Goal: Task Accomplishment & Management: Use online tool/utility

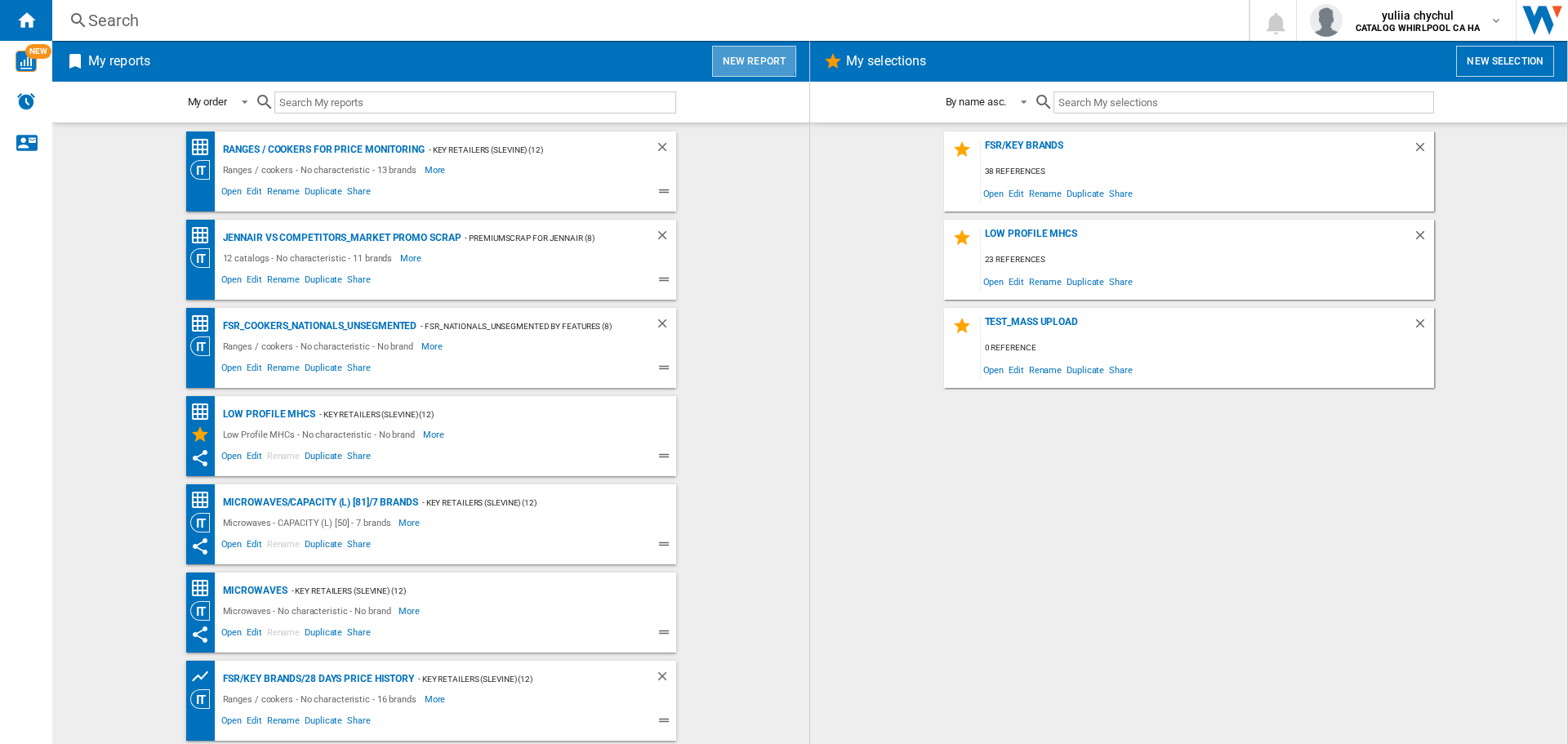
click at [754, 55] on button "New report" at bounding box center [754, 61] width 84 height 31
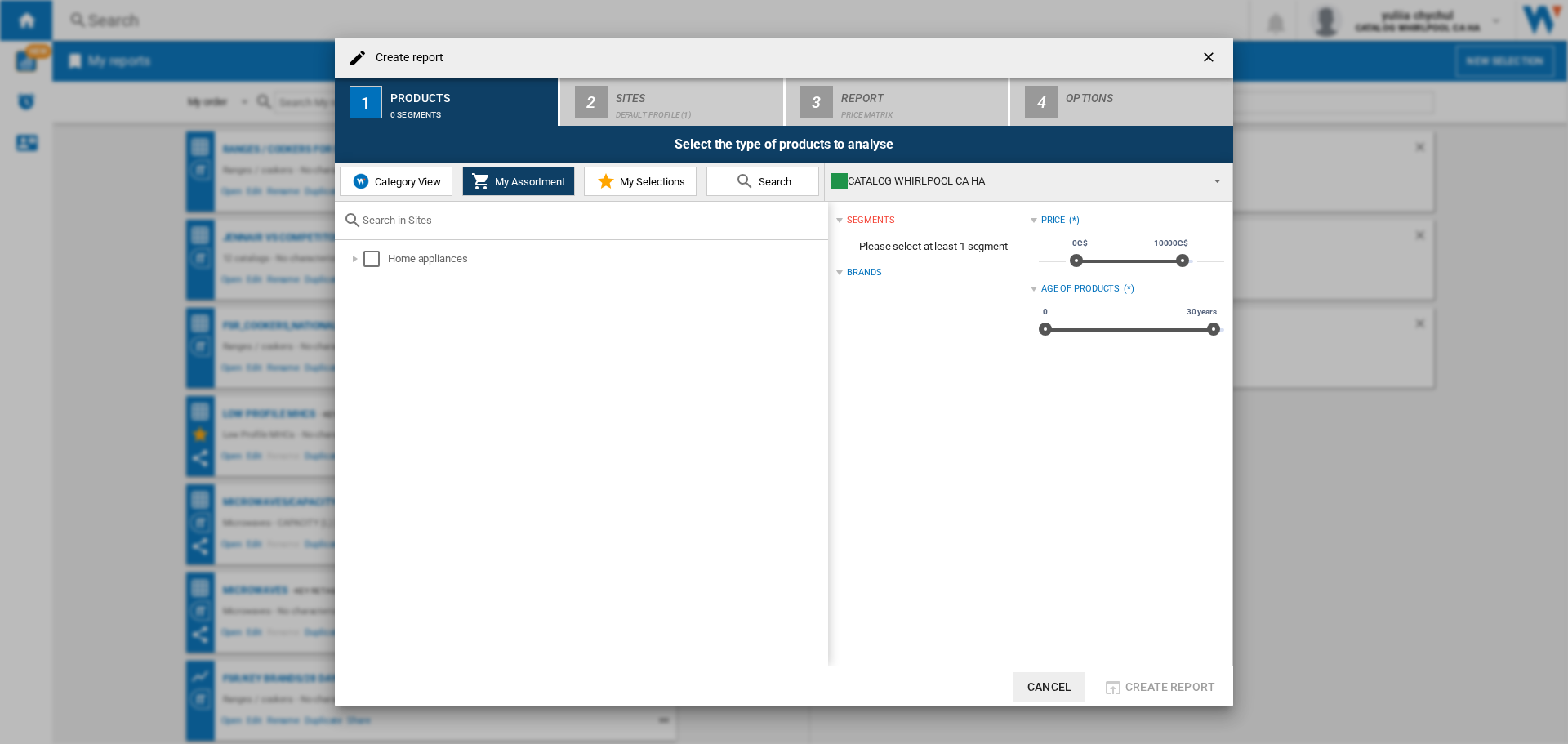
click at [431, 185] on span "Category View" at bounding box center [405, 181] width 70 height 12
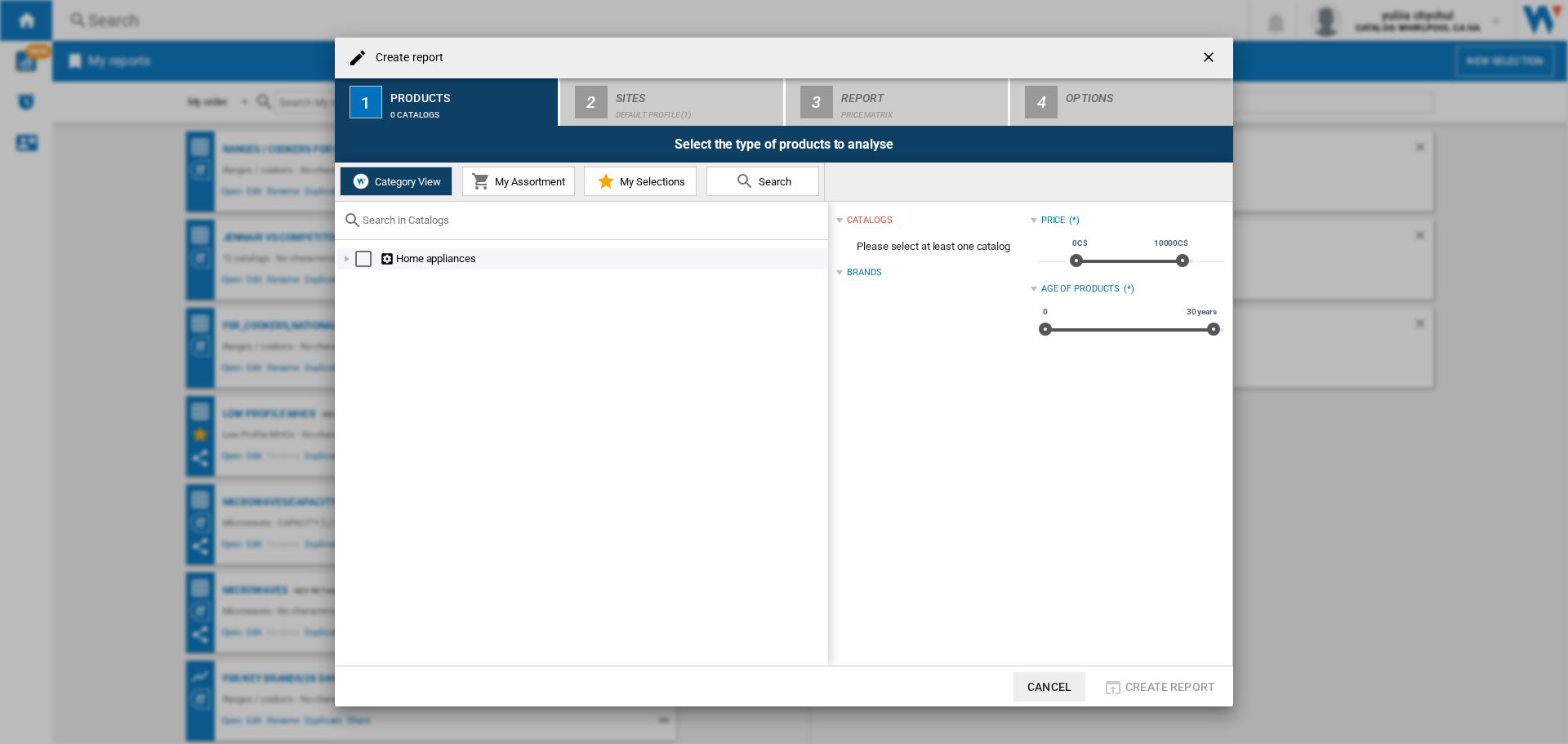
click at [346, 260] on div at bounding box center [347, 260] width 17 height 17
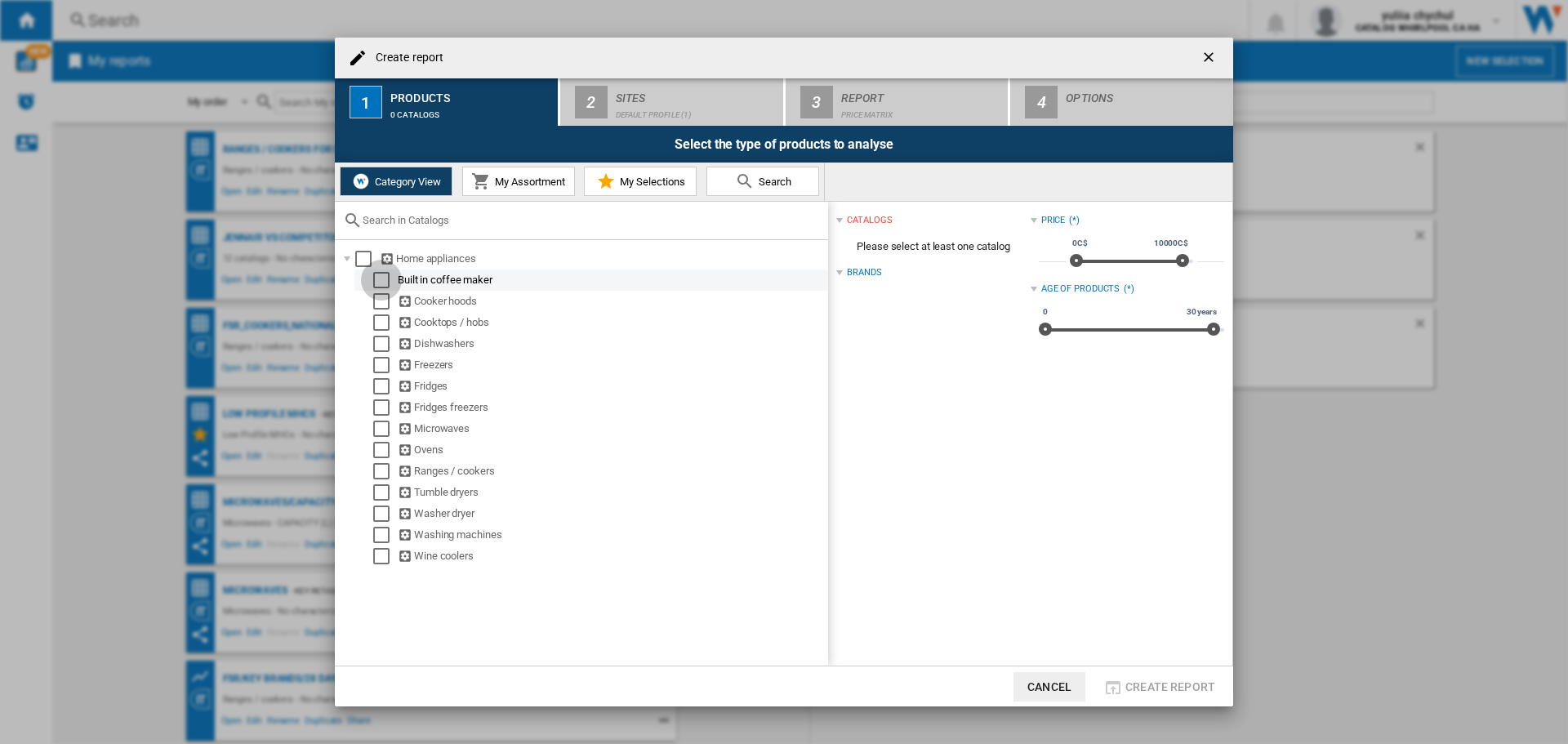
click at [379, 277] on div "Select" at bounding box center [382, 280] width 17 height 17
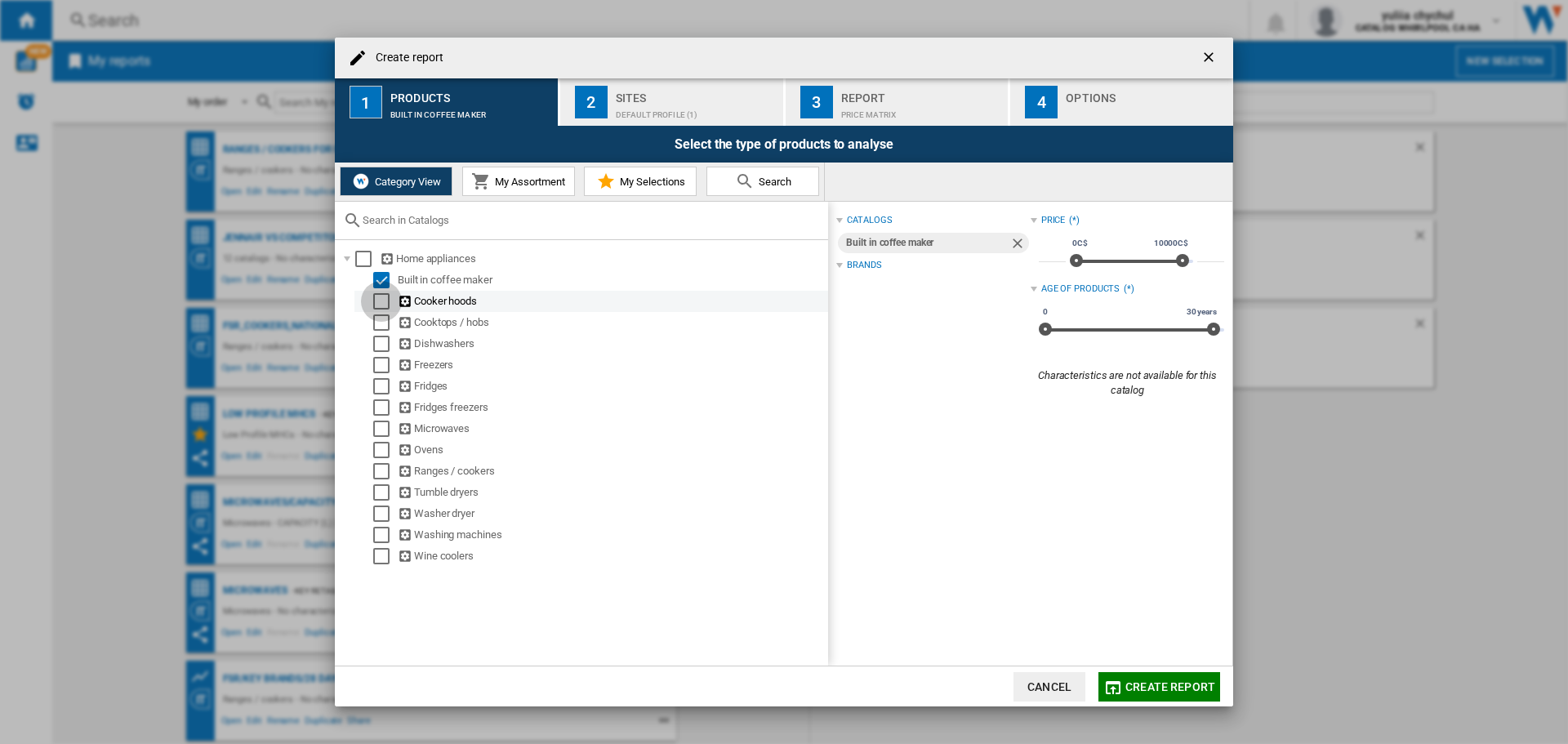
click at [381, 300] on div "Select" at bounding box center [382, 302] width 17 height 17
click at [378, 324] on div "Select" at bounding box center [382, 323] width 17 height 17
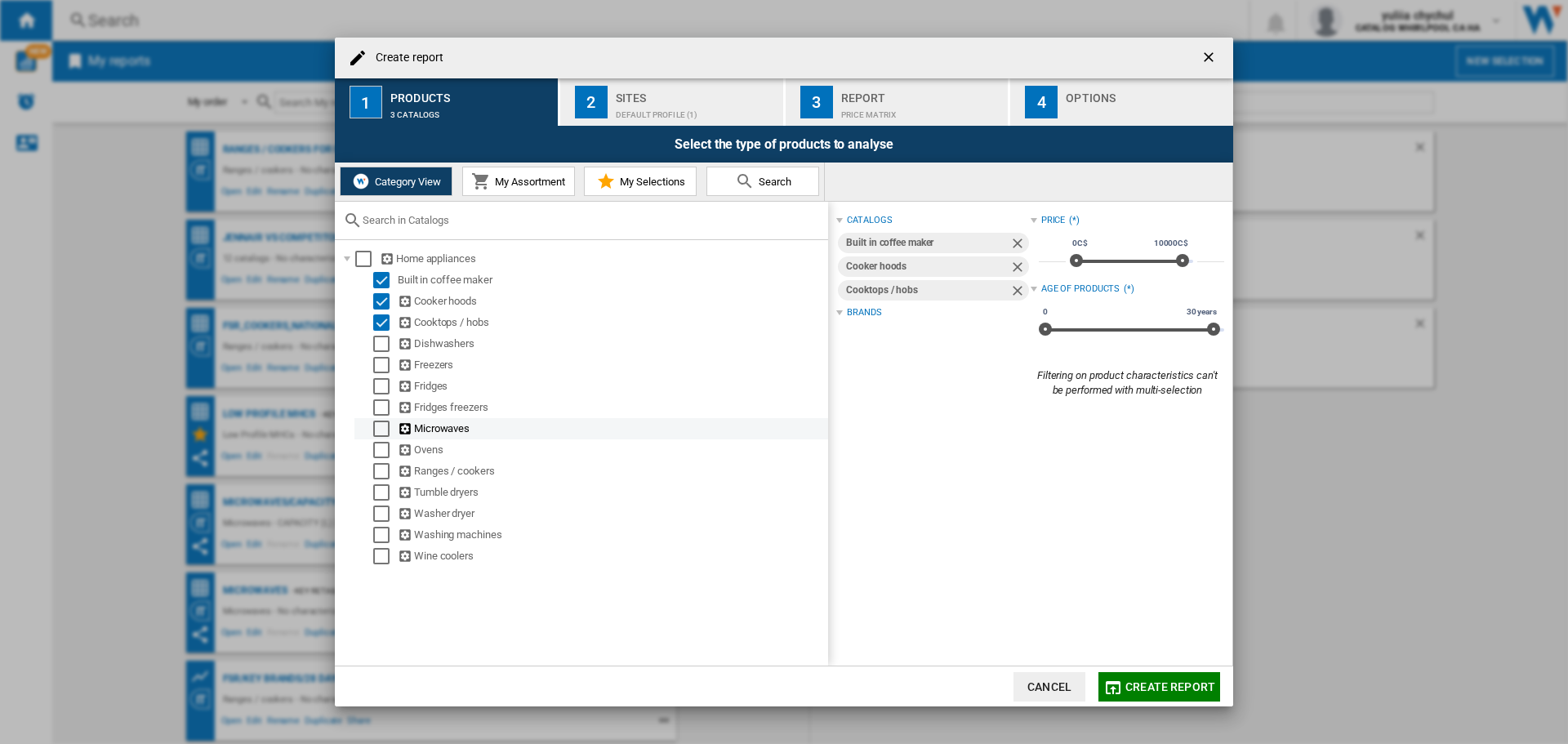
click at [364, 430] on div at bounding box center [365, 429] width 17 height 17
click at [380, 422] on div "Select" at bounding box center [382, 429] width 17 height 17
click at [377, 452] on div "Select" at bounding box center [382, 450] width 17 height 17
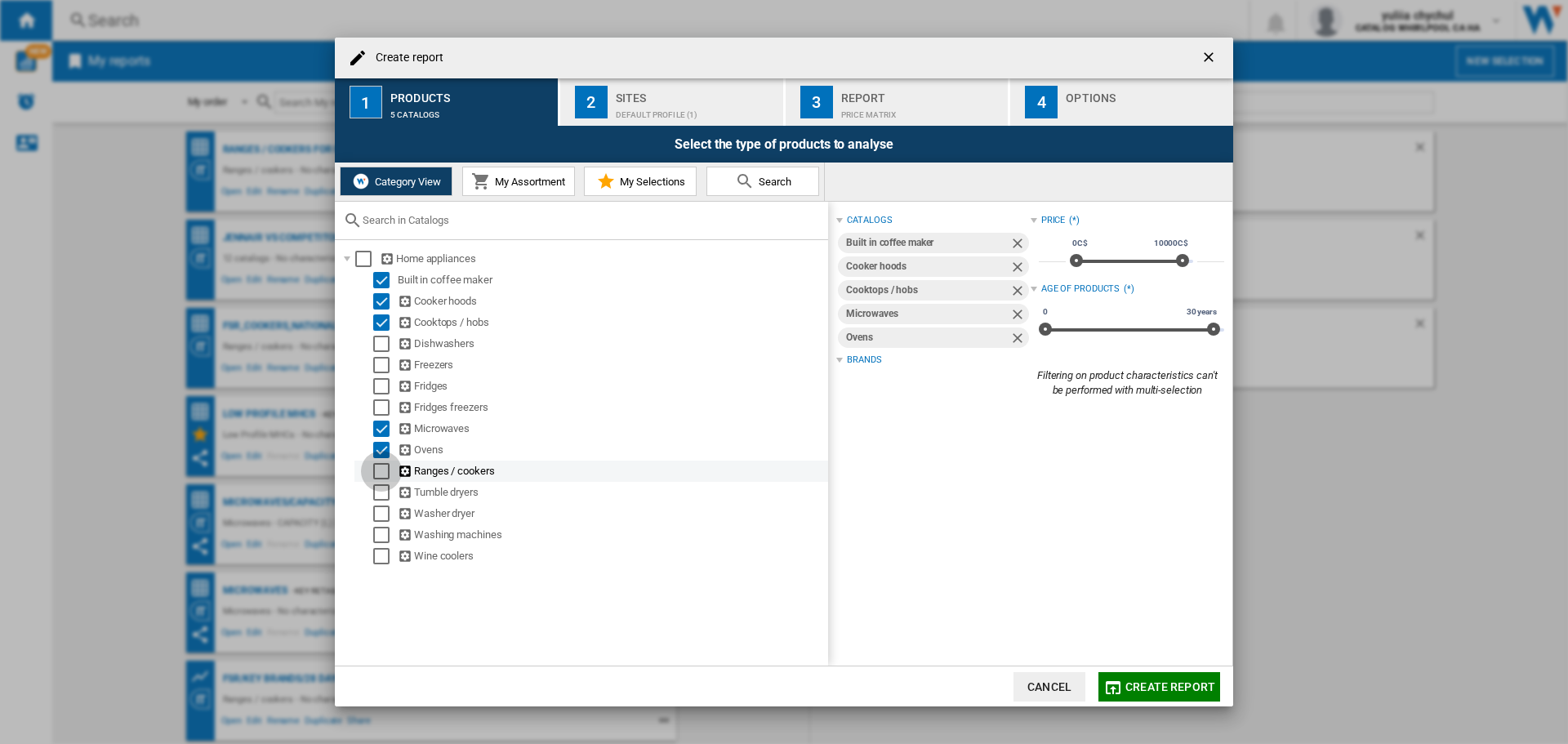
click at [376, 473] on div "Select" at bounding box center [382, 471] width 17 height 17
click at [659, 102] on div "Default profile (1)" at bounding box center [696, 110] width 161 height 17
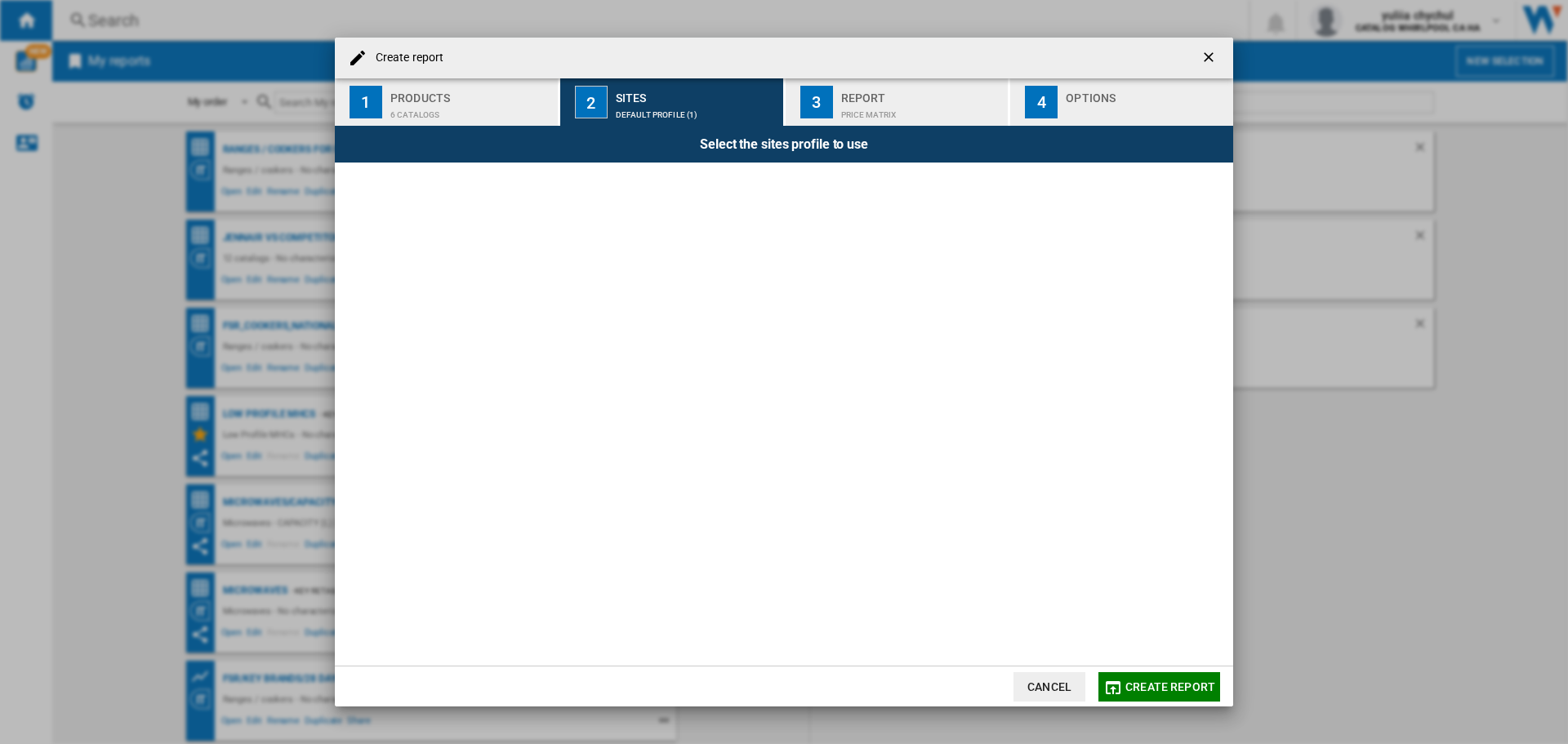
click at [653, 115] on div "Default profile (1)" at bounding box center [696, 110] width 161 height 17
click at [487, 95] on div "Products" at bounding box center [470, 93] width 161 height 17
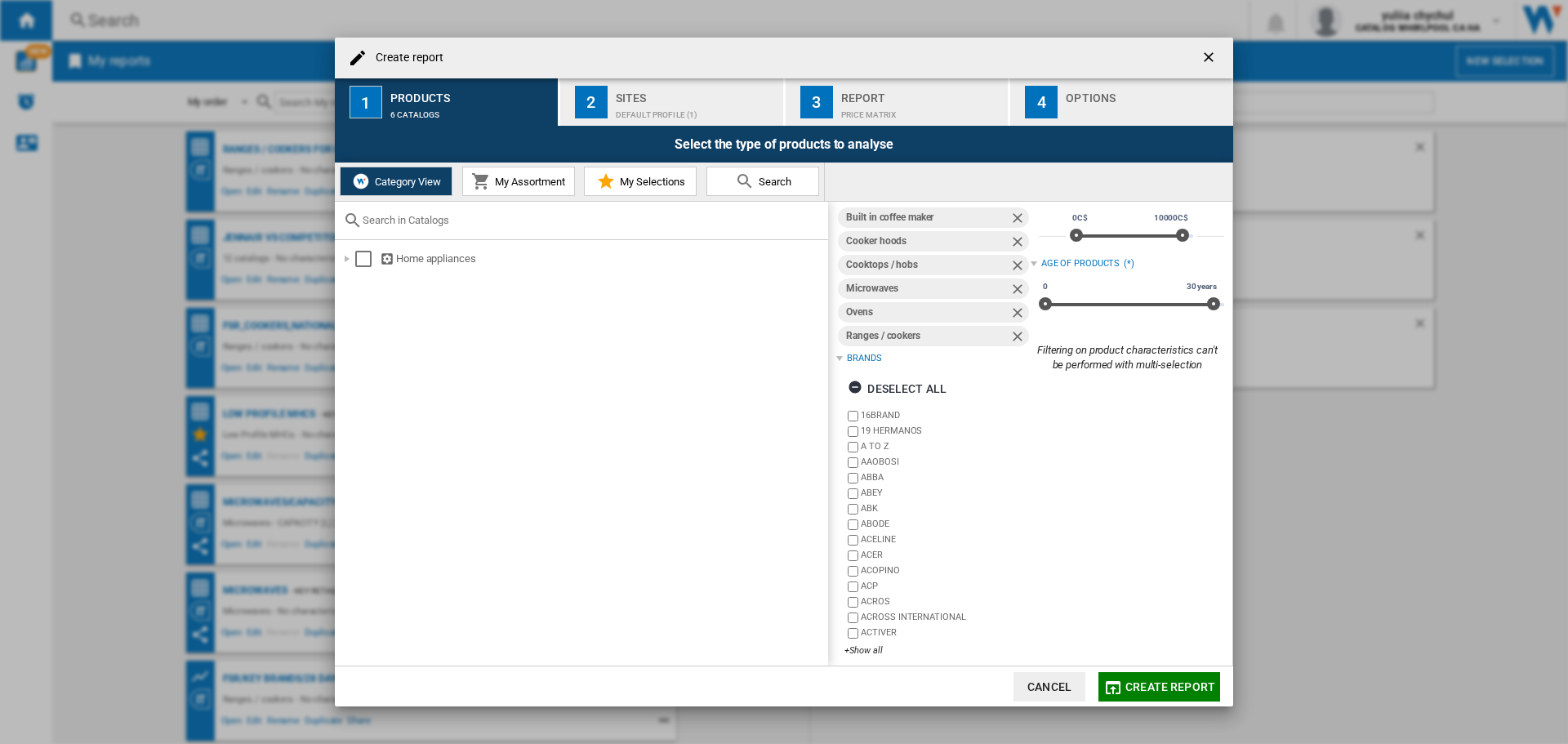
scroll to position [35, 0]
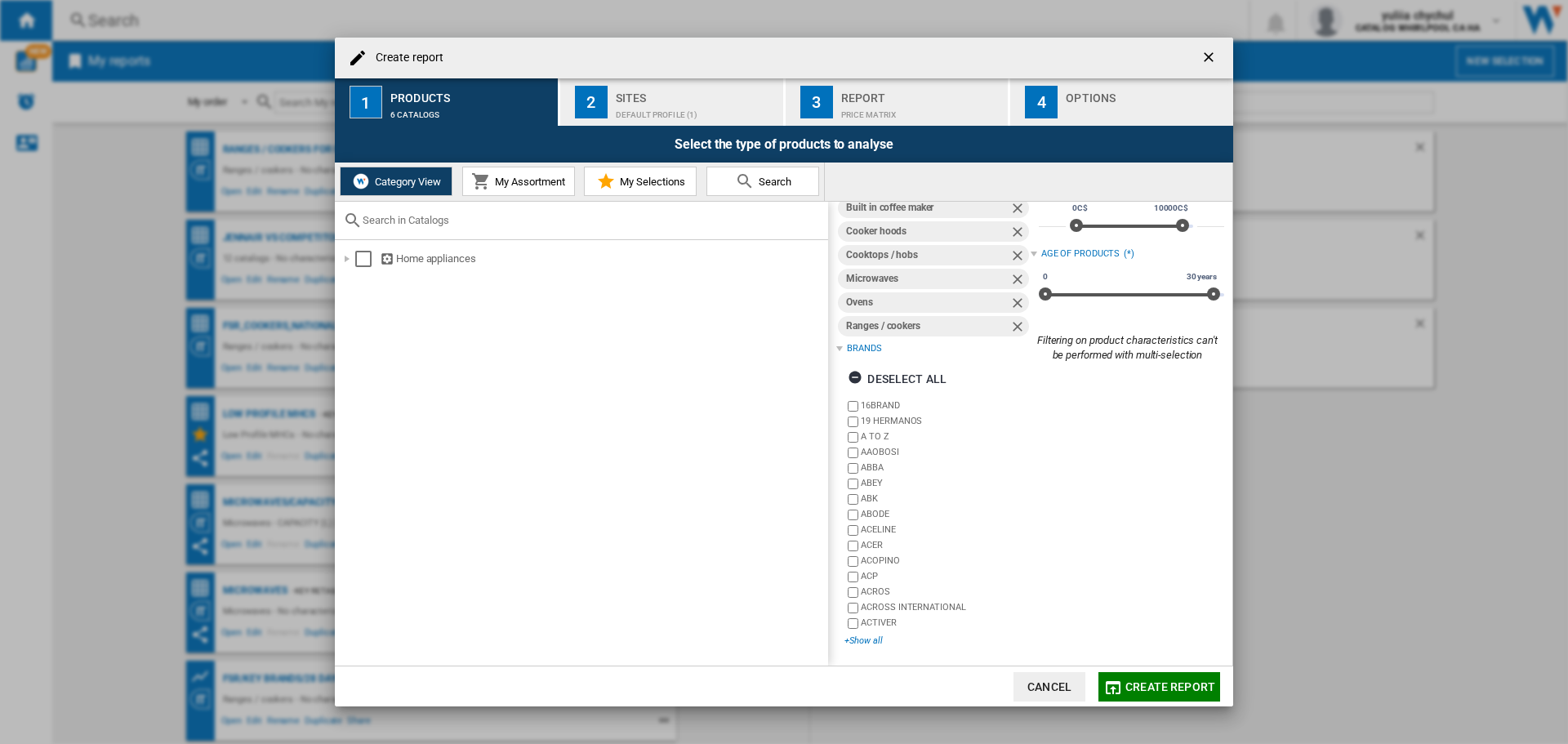
drag, startPoint x: 871, startPoint y: 642, endPoint x: 1043, endPoint y: 59, distance: 607.8
click at [870, 642] on div "+Show all" at bounding box center [937, 640] width 186 height 12
click at [657, 107] on div "Default profile (1)" at bounding box center [696, 110] width 161 height 17
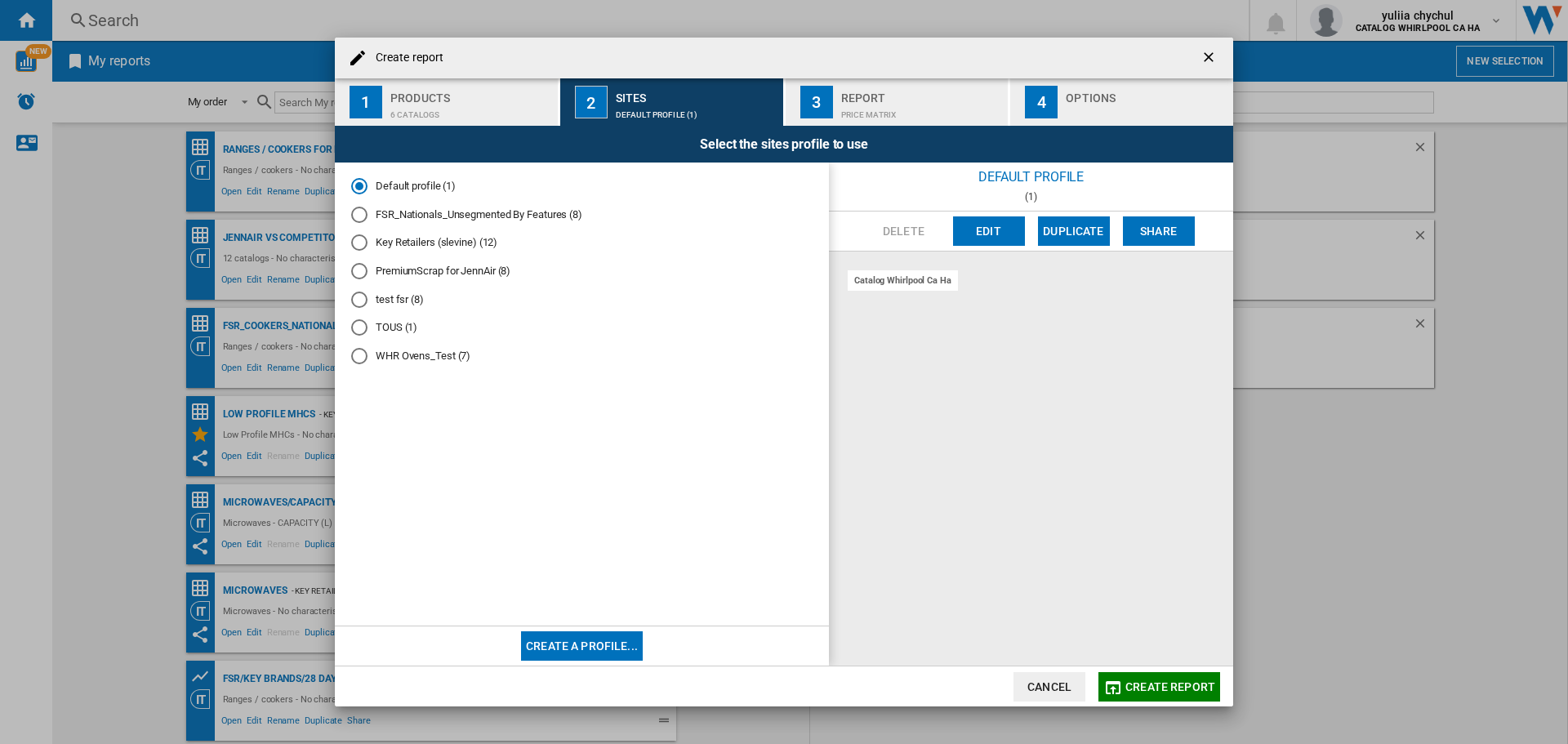
click at [362, 245] on div "Key Retailers (slevine) (12)" at bounding box center [359, 243] width 17 height 17
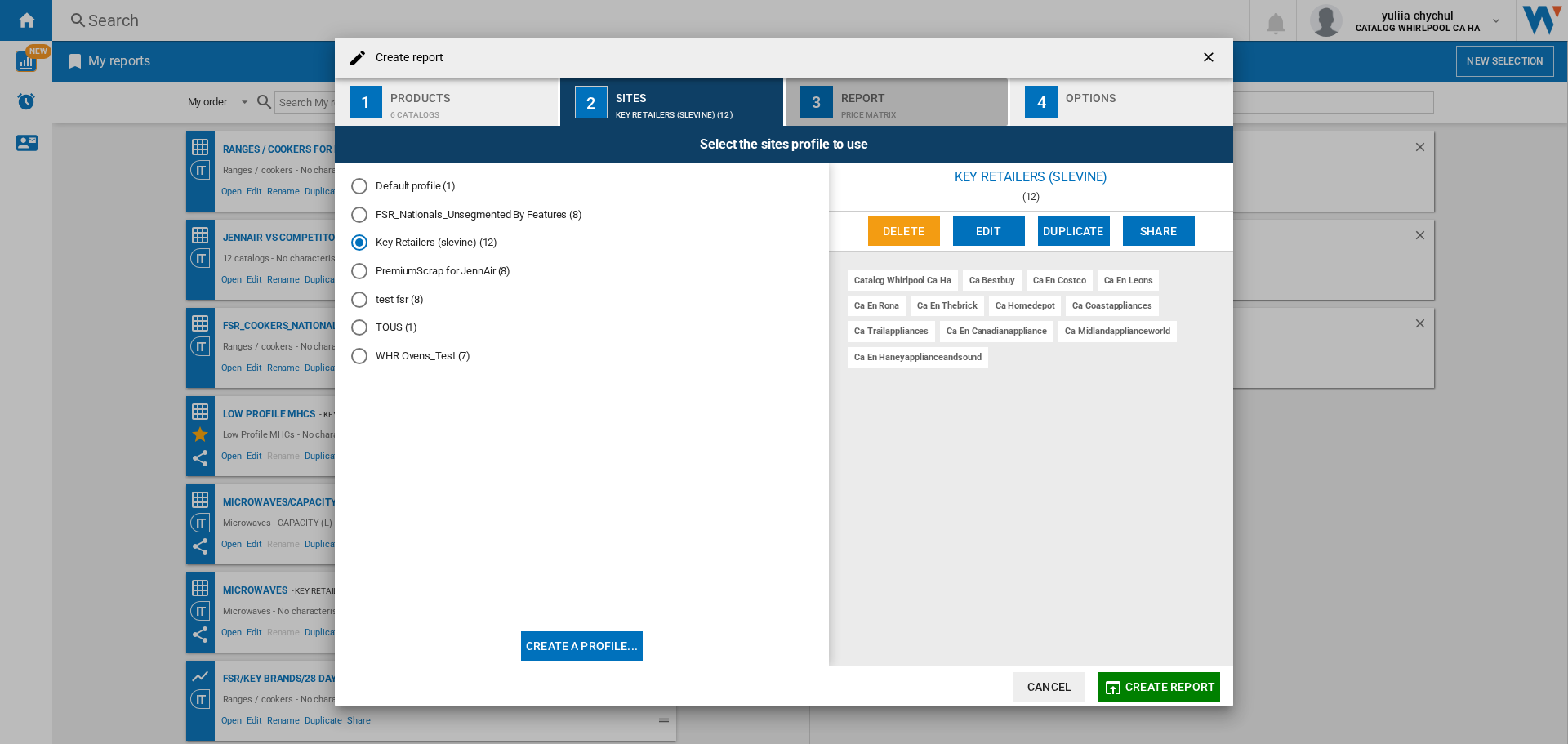
click at [853, 98] on div "Report" at bounding box center [921, 93] width 161 height 17
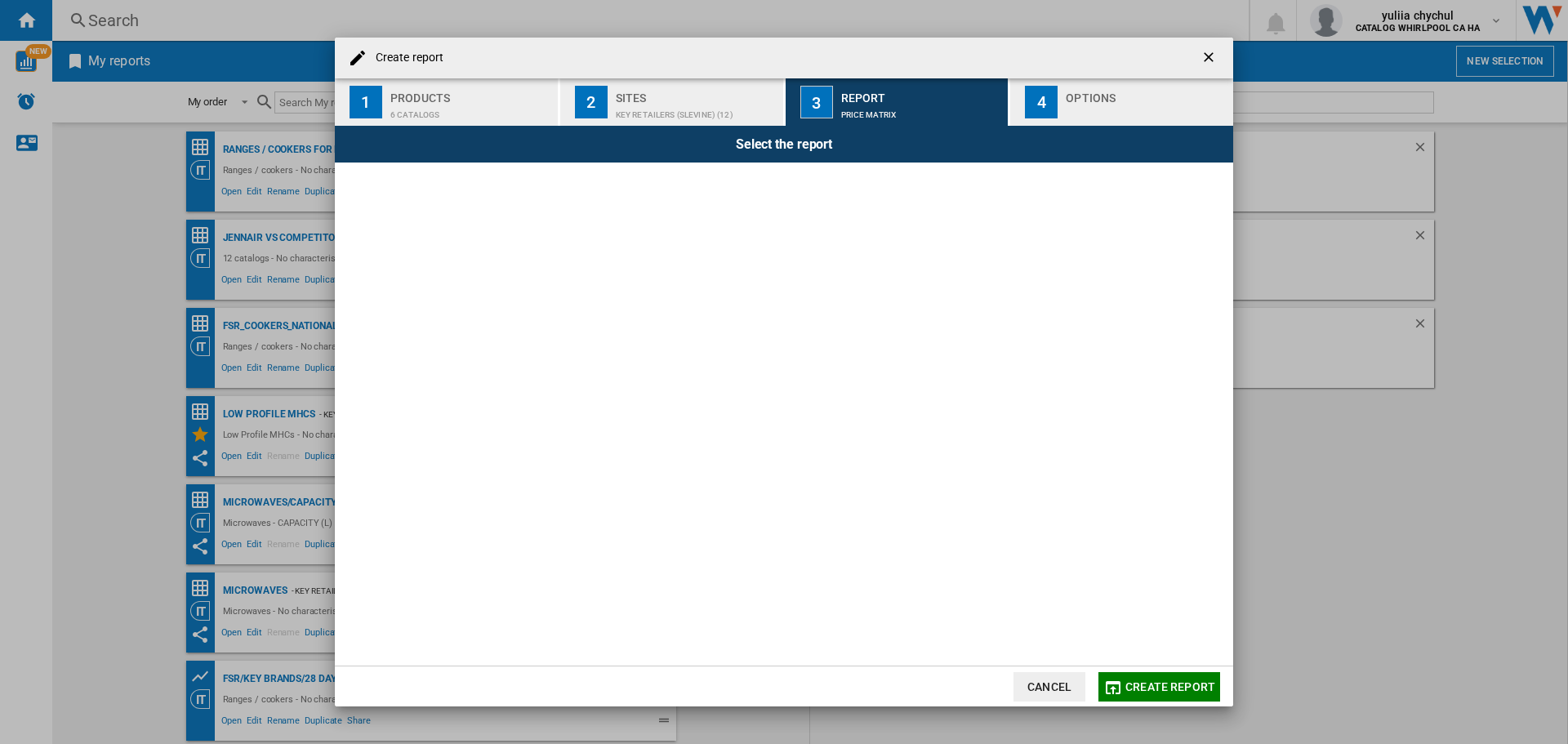
click at [848, 90] on div "Report" at bounding box center [921, 93] width 161 height 17
click at [1076, 105] on div "button" at bounding box center [1146, 110] width 161 height 17
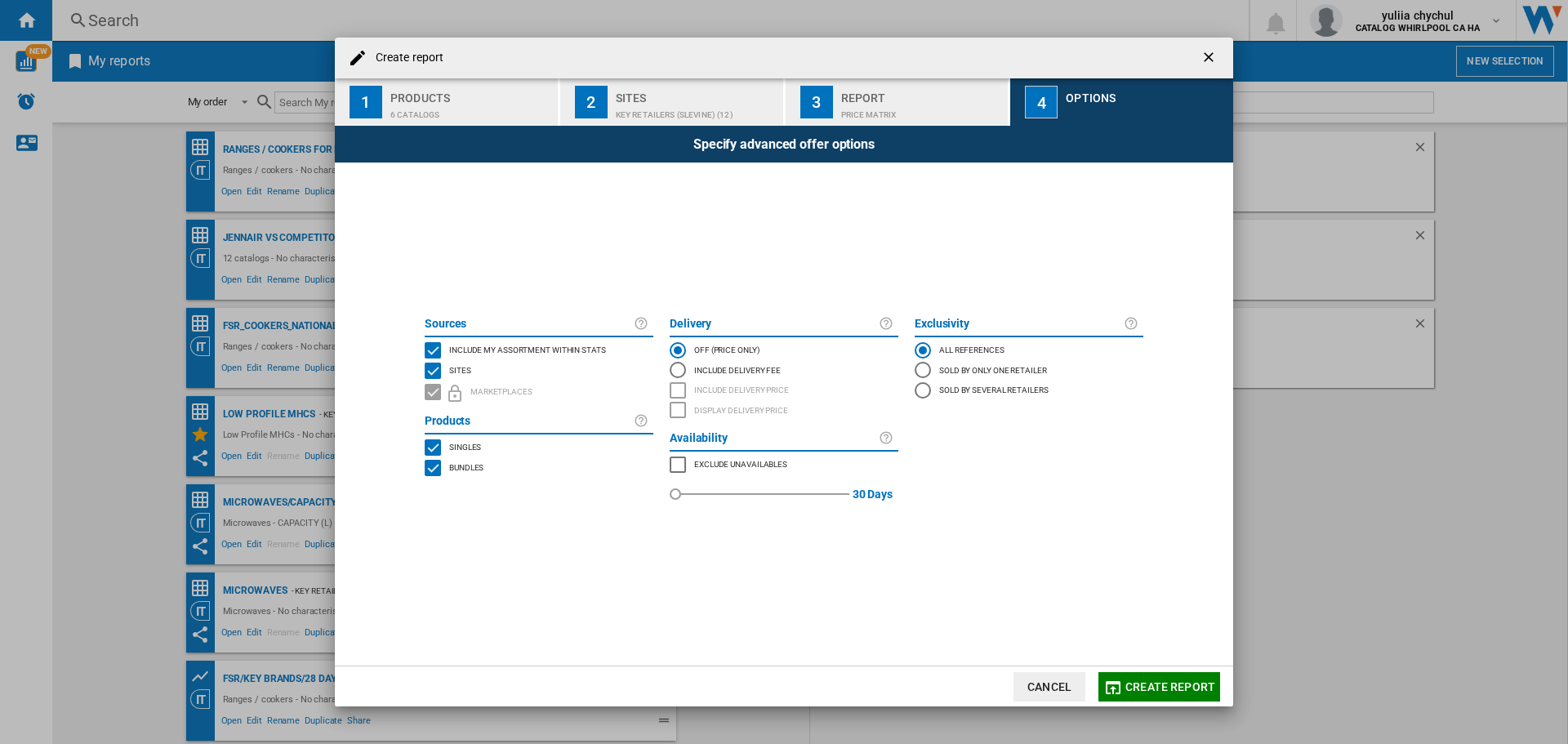
click at [901, 104] on div "Price Matrix" at bounding box center [921, 110] width 161 height 17
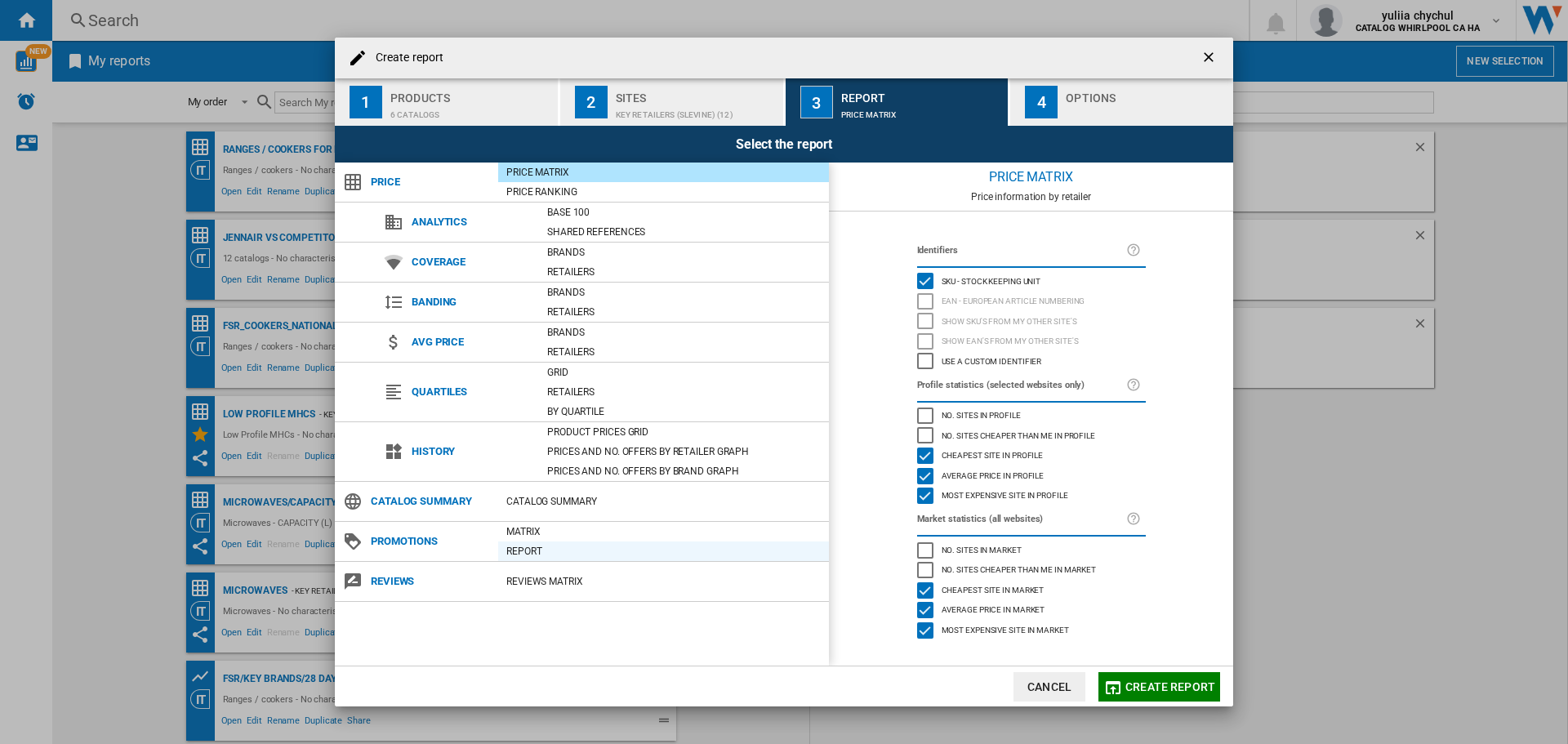
click at [519, 554] on div "Report" at bounding box center [664, 552] width 330 height 17
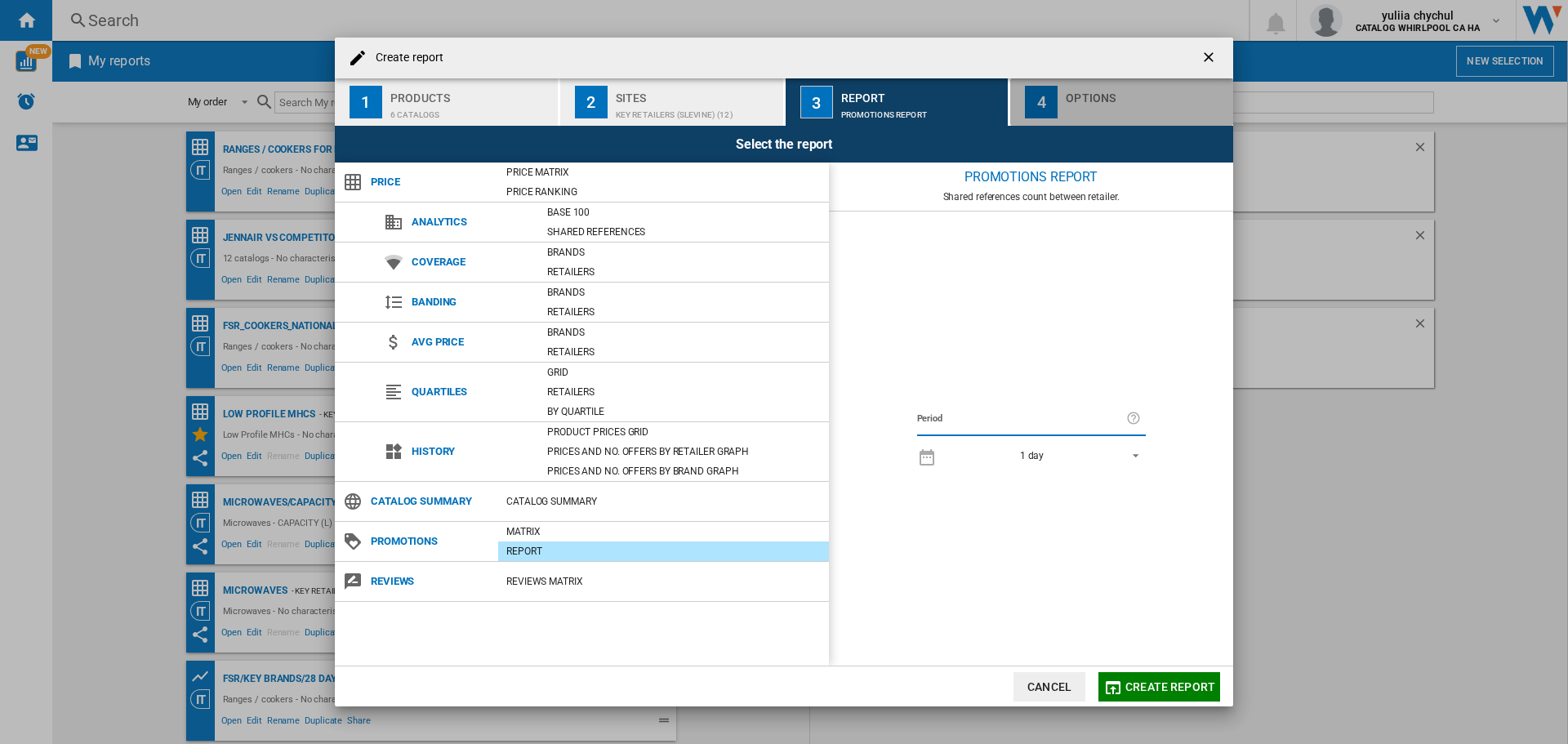
click at [1095, 110] on div "button" at bounding box center [1146, 110] width 161 height 17
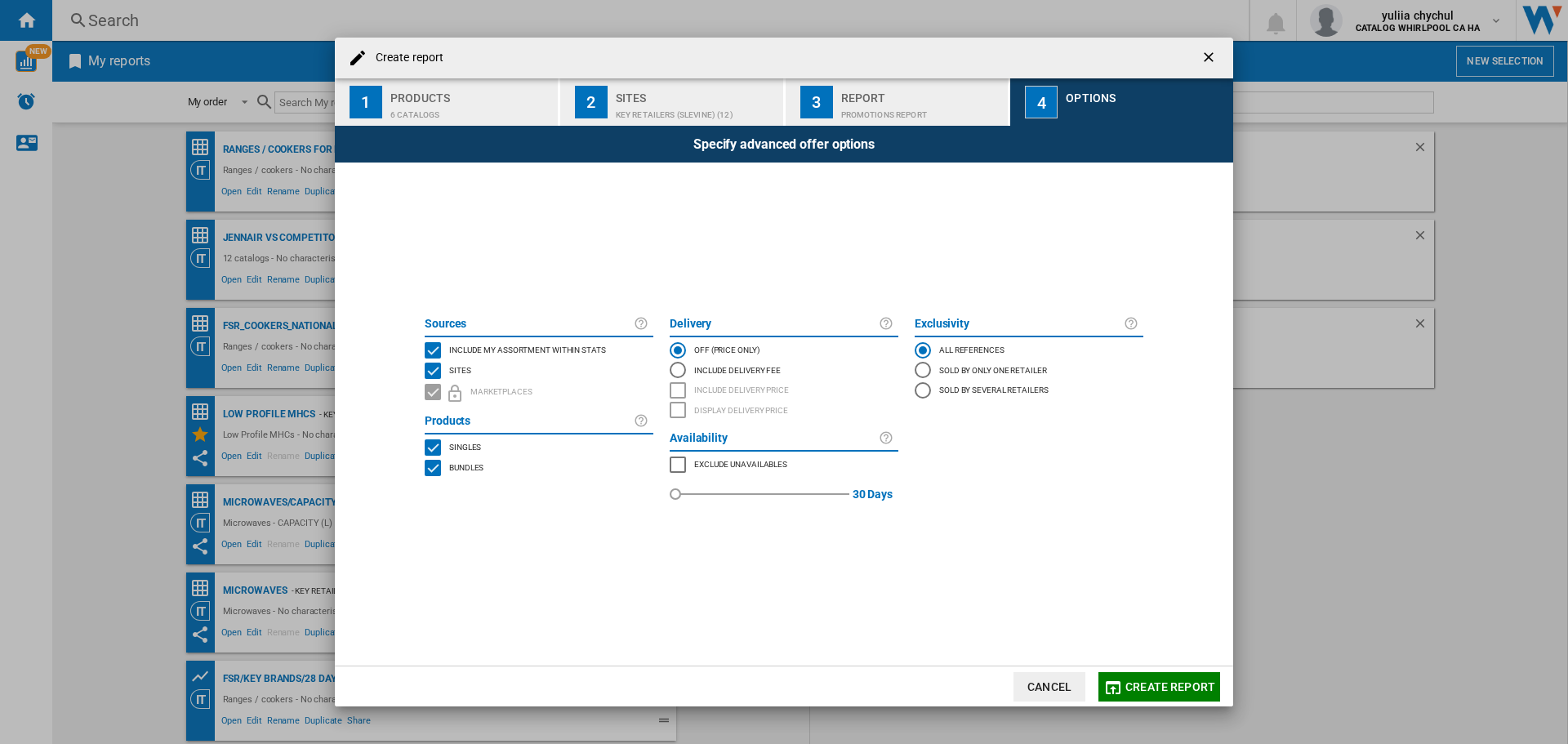
click at [428, 468] on div "BUNDLES" at bounding box center [433, 469] width 17 height 17
click at [1178, 683] on span "Create report" at bounding box center [1170, 687] width 90 height 13
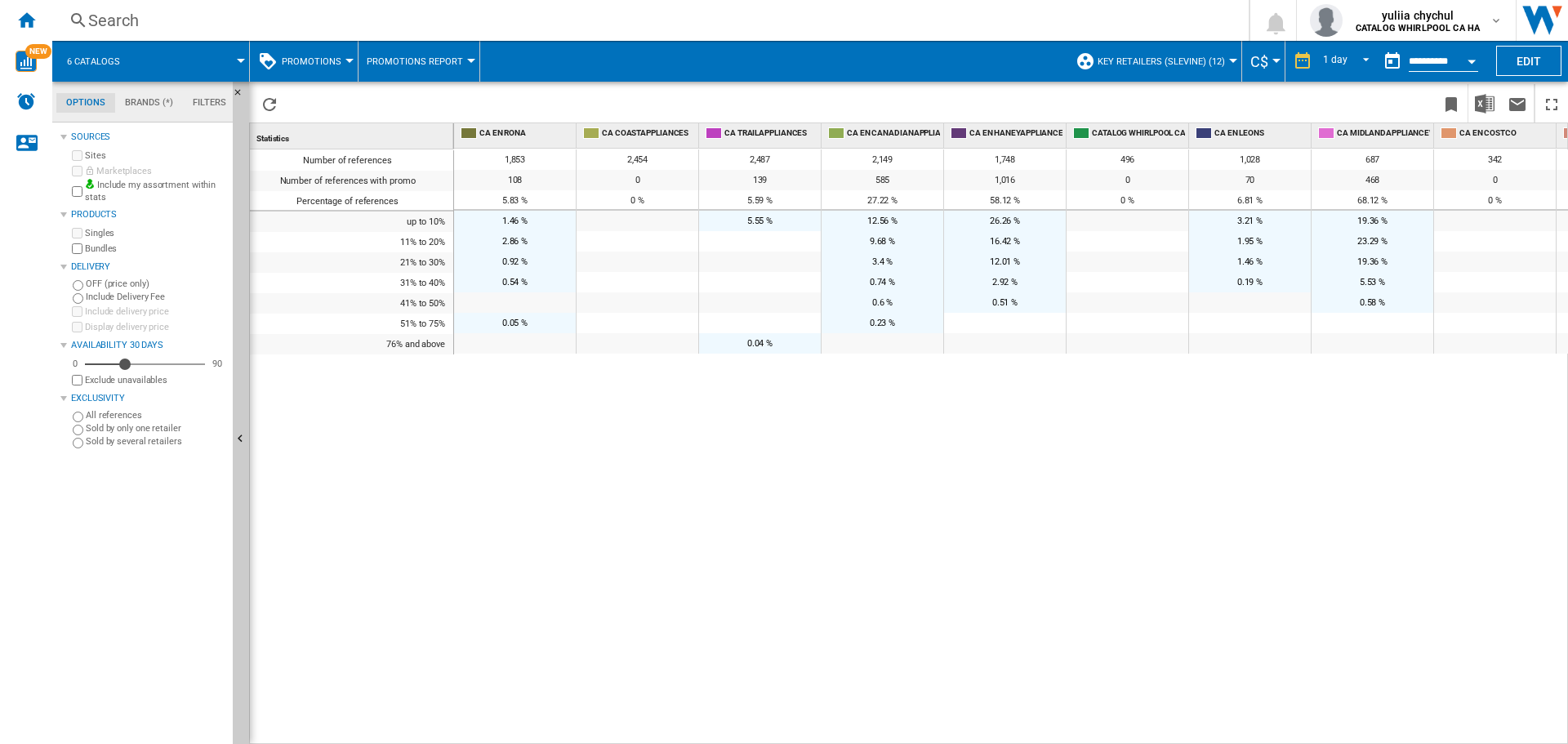
click at [337, 63] on button "Promotions" at bounding box center [315, 62] width 68 height 41
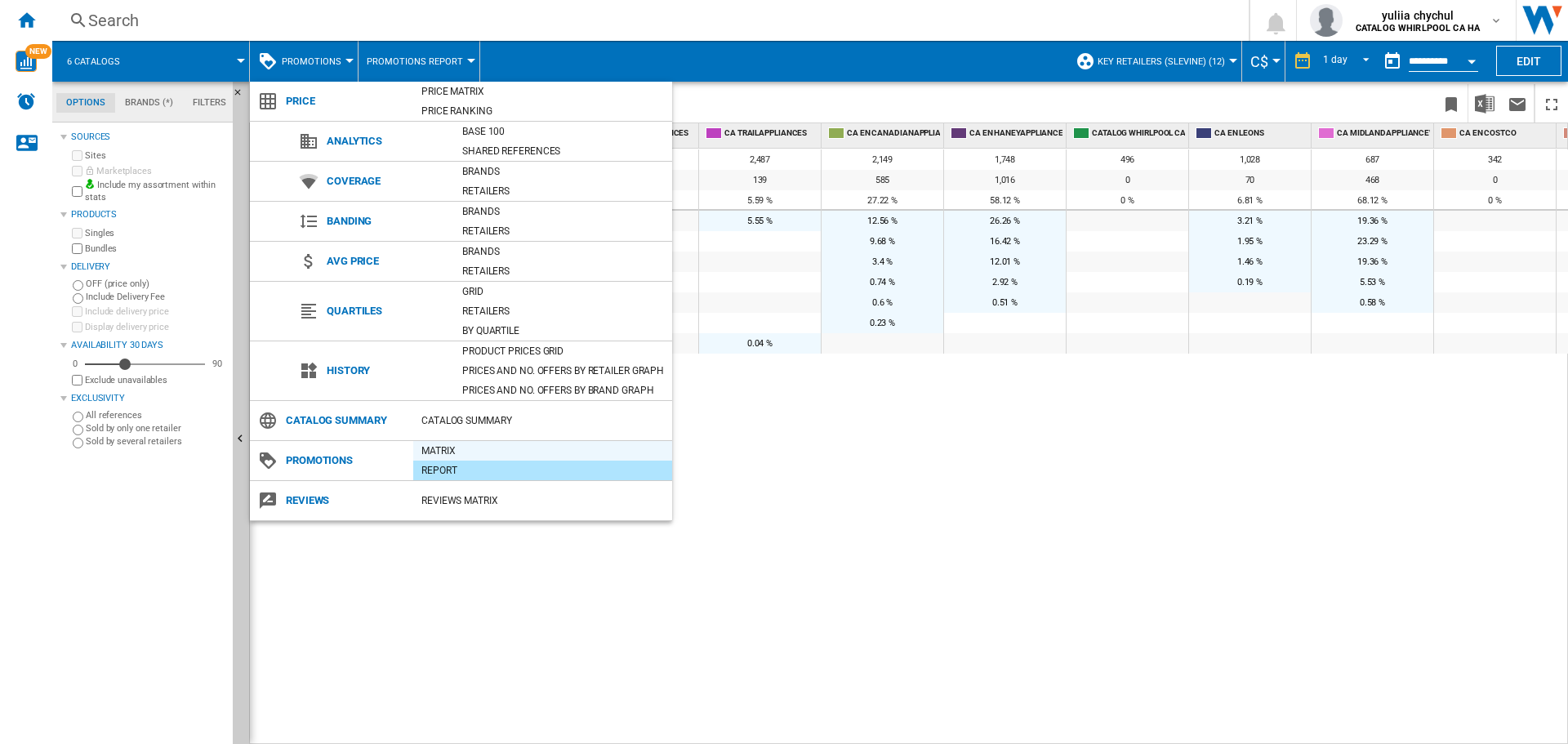
click at [439, 449] on div "Matrix" at bounding box center [542, 451] width 259 height 17
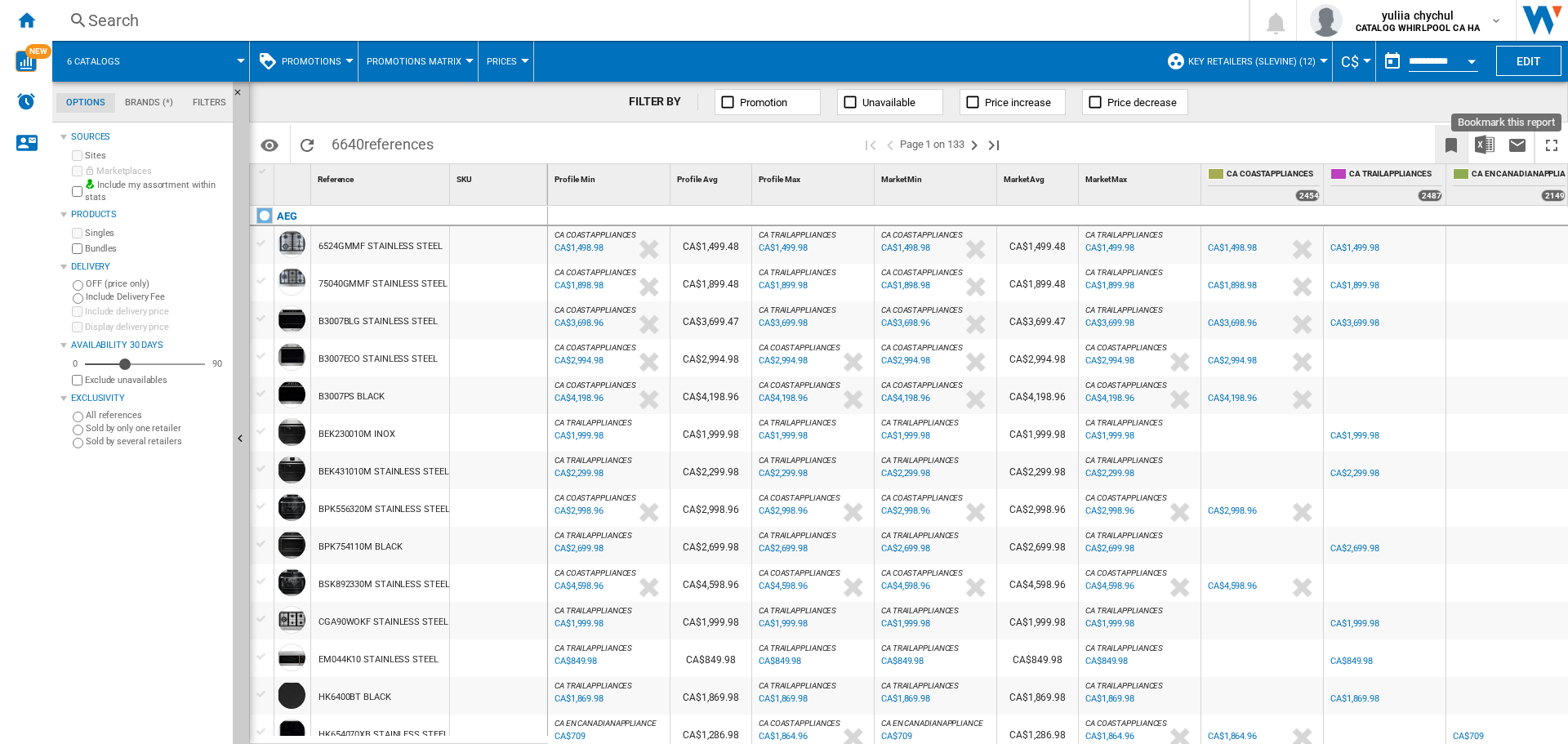
click at [1448, 140] on ng-md-icon "Bookmark this report" at bounding box center [1451, 145] width 20 height 20
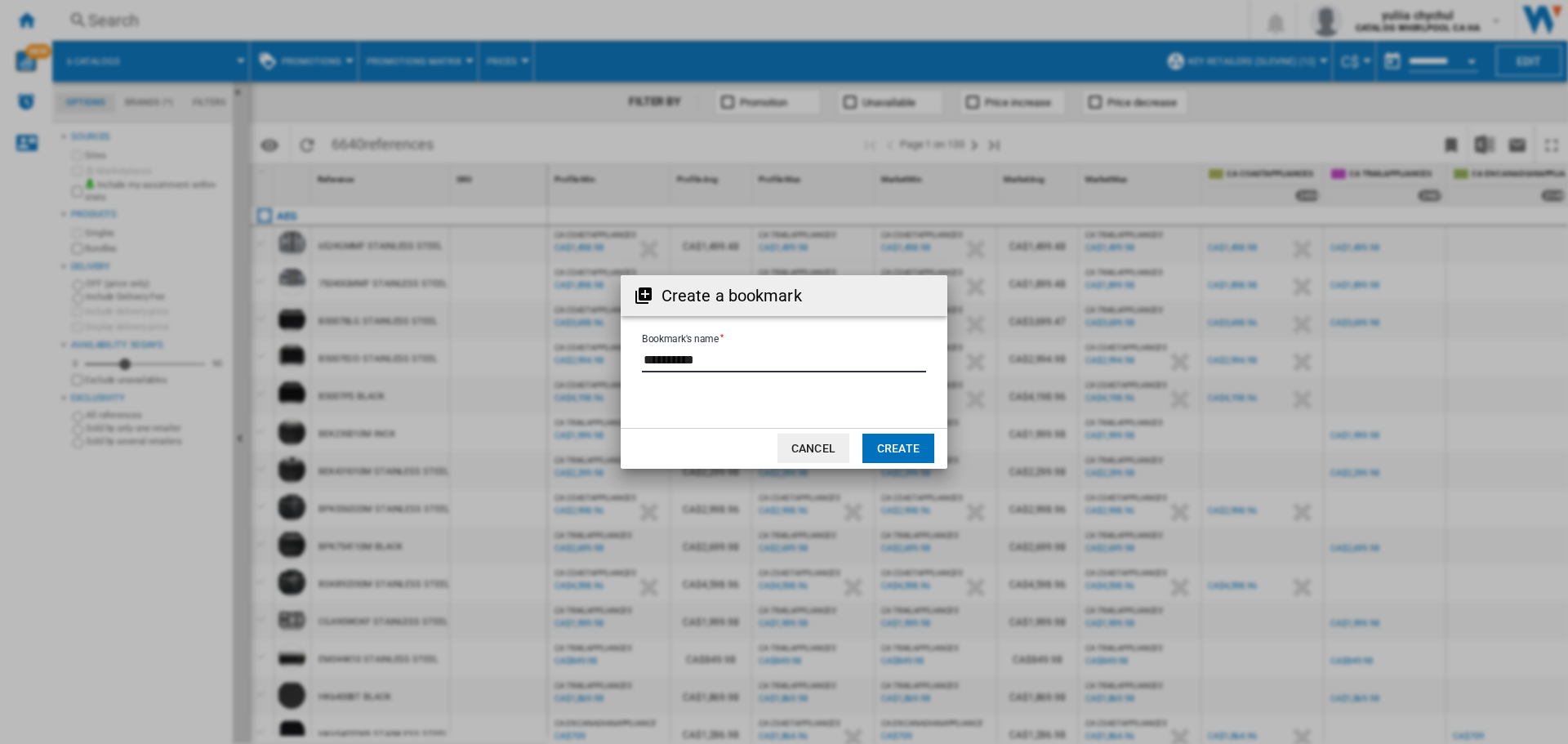
click at [704, 352] on input "Bookmark's name" at bounding box center [784, 360] width 285 height 24
drag, startPoint x: 713, startPoint y: 357, endPoint x: 584, endPoint y: 350, distance: 129.2
click at [579, 352] on div "Create a bookmark Bookmark's name Cancel Create" at bounding box center [784, 372] width 1568 height 744
type input "**********"
click at [918, 449] on button "Create" at bounding box center [898, 449] width 72 height 30
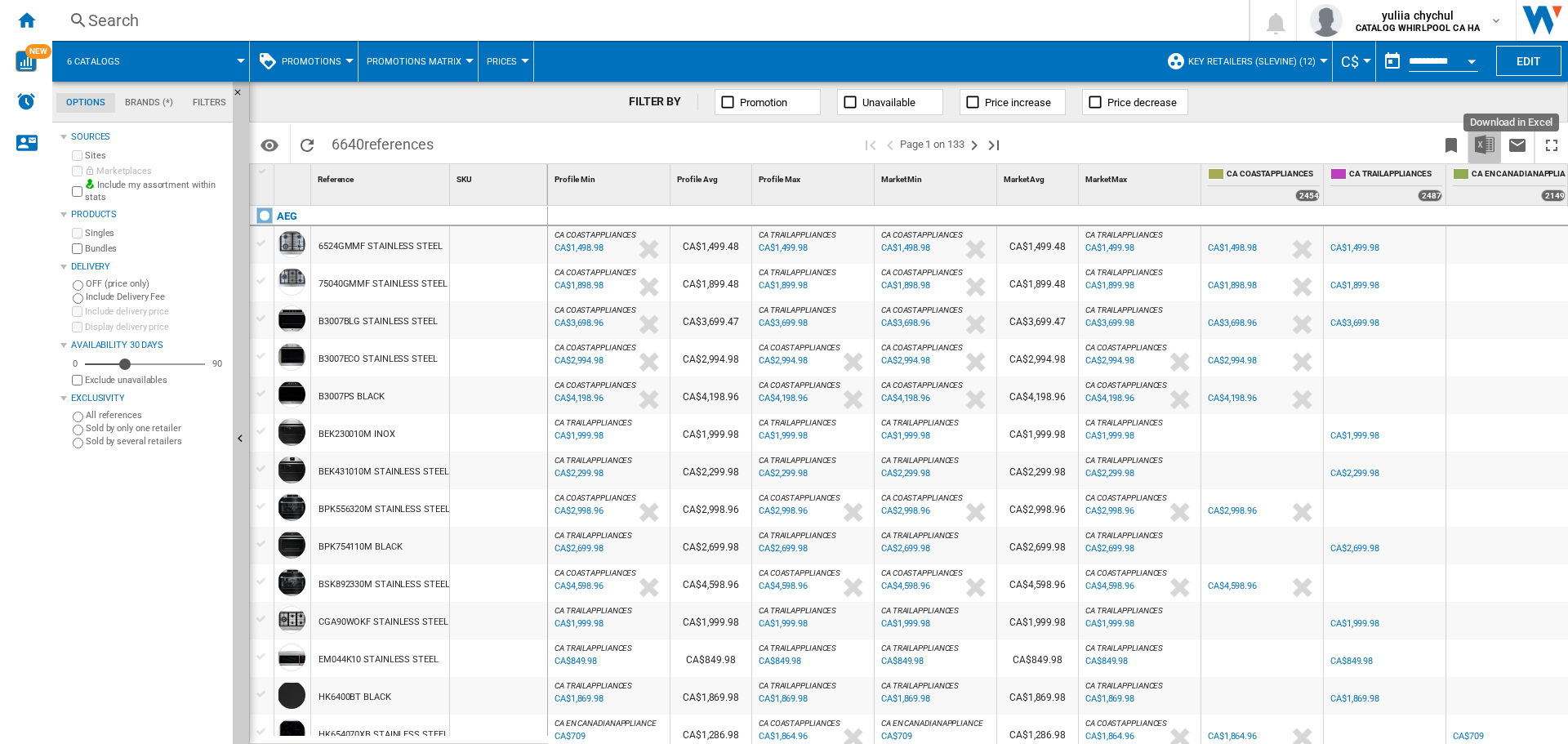
click at [1488, 147] on img "Download in Excel" at bounding box center [1484, 144] width 20 height 20
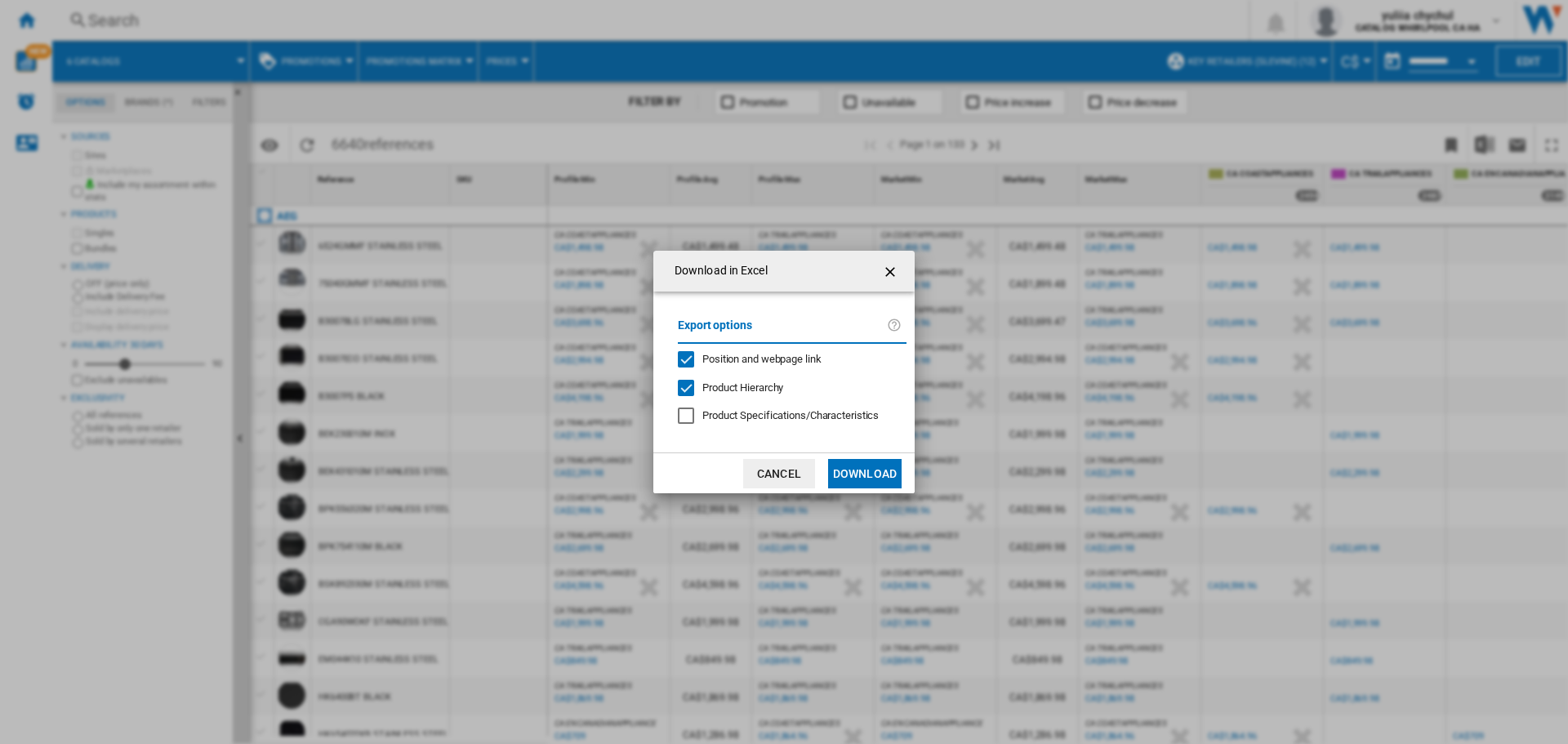
click at [683, 363] on div "Position and webpage link" at bounding box center [686, 359] width 17 height 17
click at [865, 469] on button "Download" at bounding box center [864, 474] width 74 height 30
